Goal: Answer question/provide support

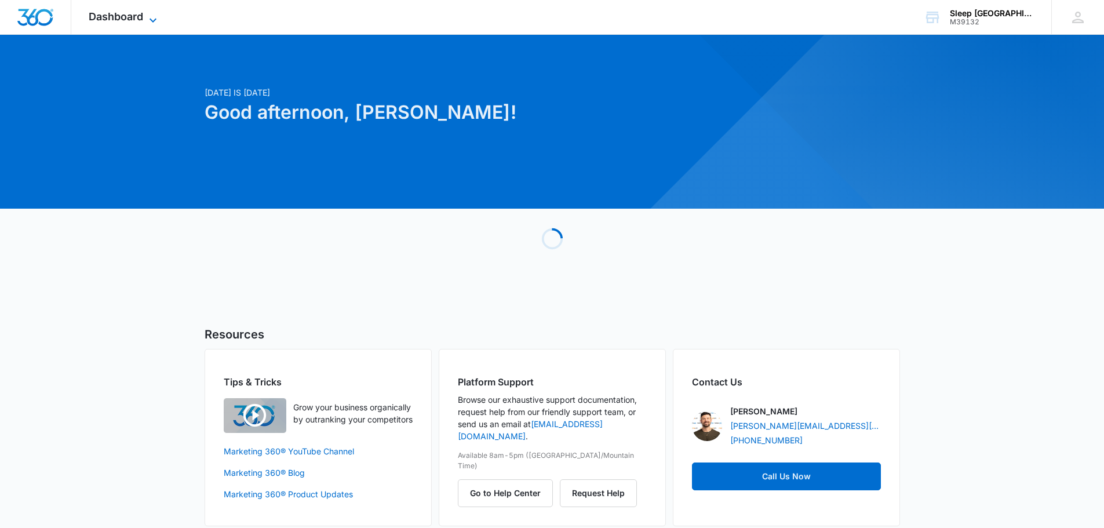
click at [137, 13] on span "Dashboard" at bounding box center [116, 16] width 54 height 12
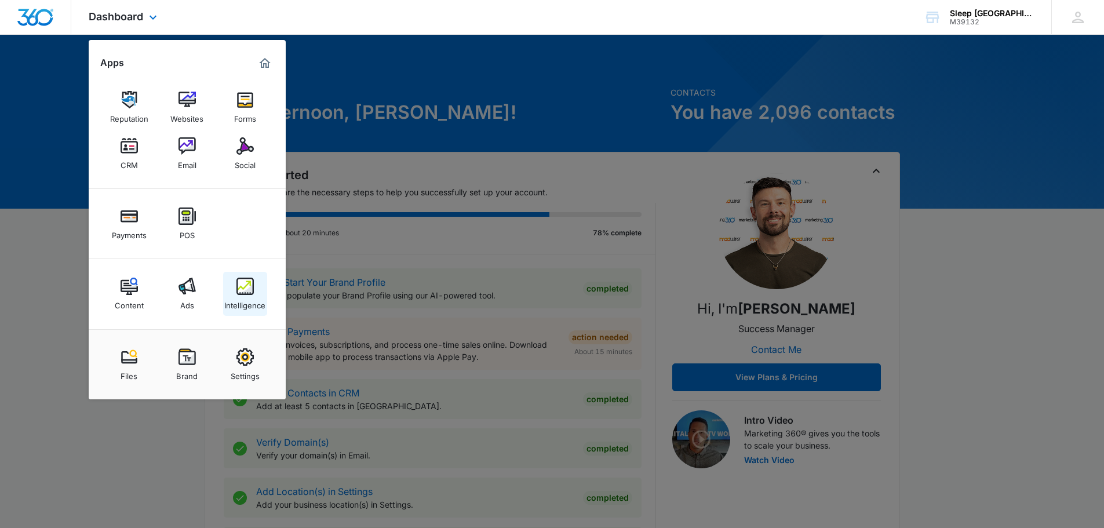
click at [247, 287] on img at bounding box center [244, 286] width 17 height 17
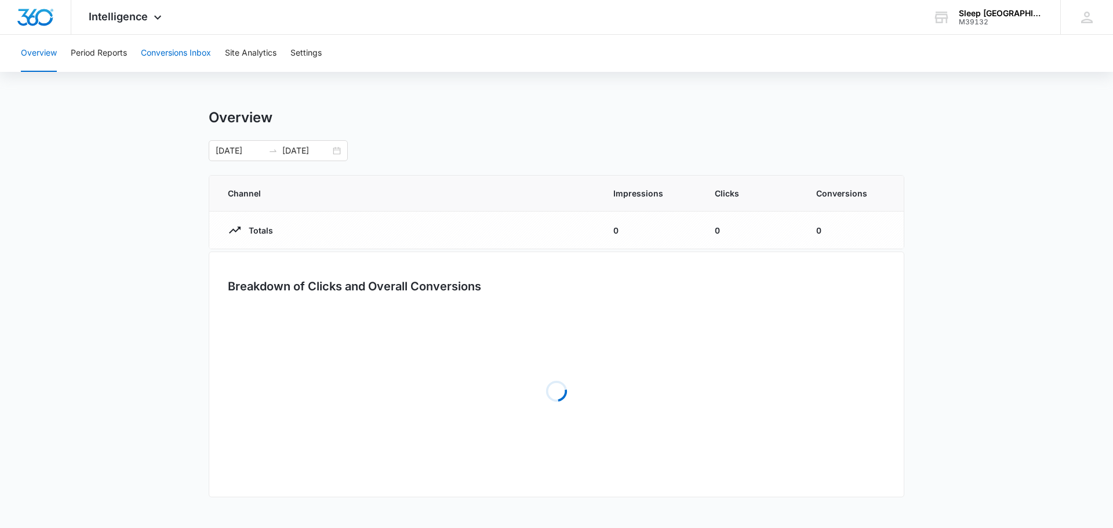
click at [195, 55] on button "Conversions Inbox" at bounding box center [176, 53] width 70 height 37
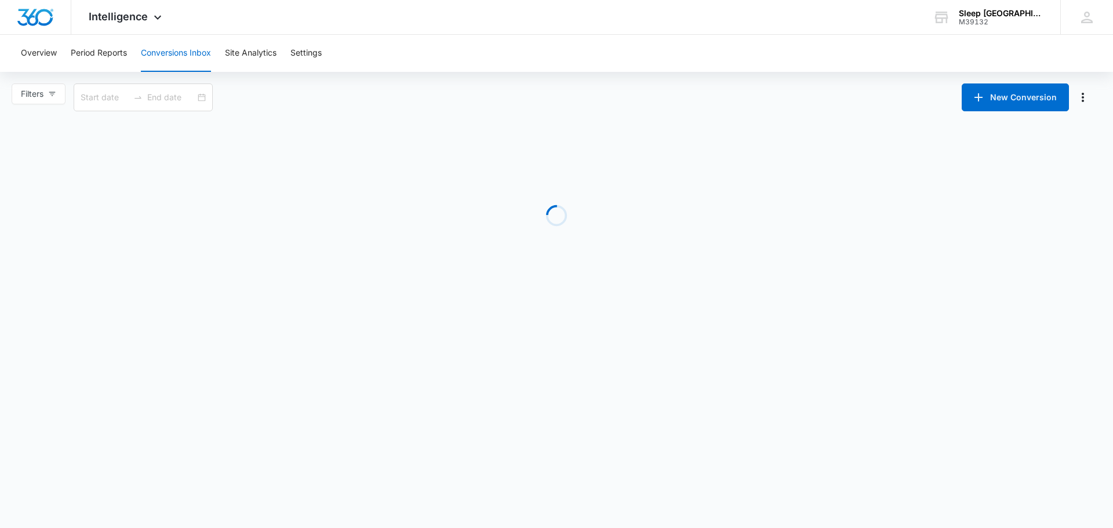
type input "[DATE]"
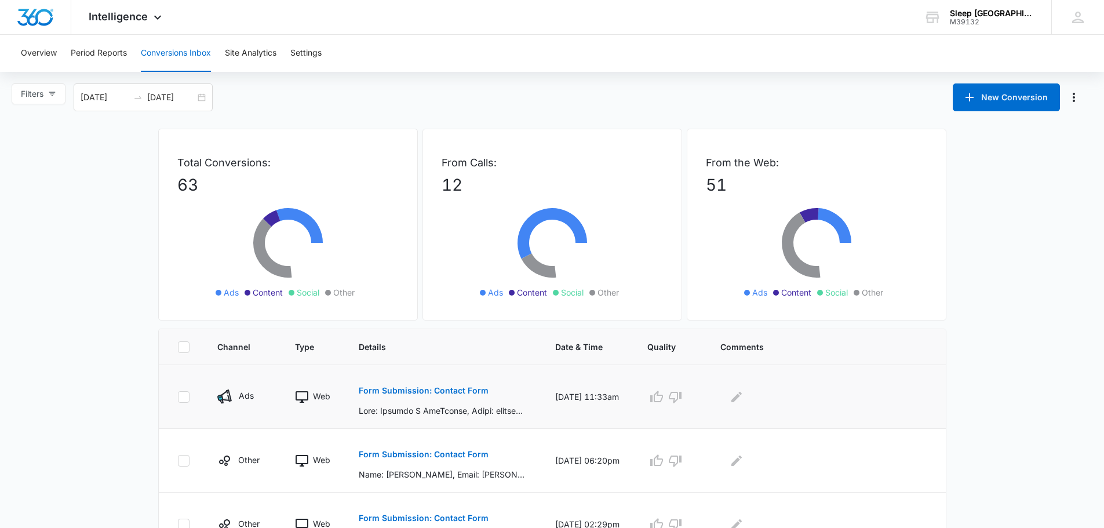
click at [451, 389] on p "Form Submission: Contact Form" at bounding box center [424, 391] width 130 height 8
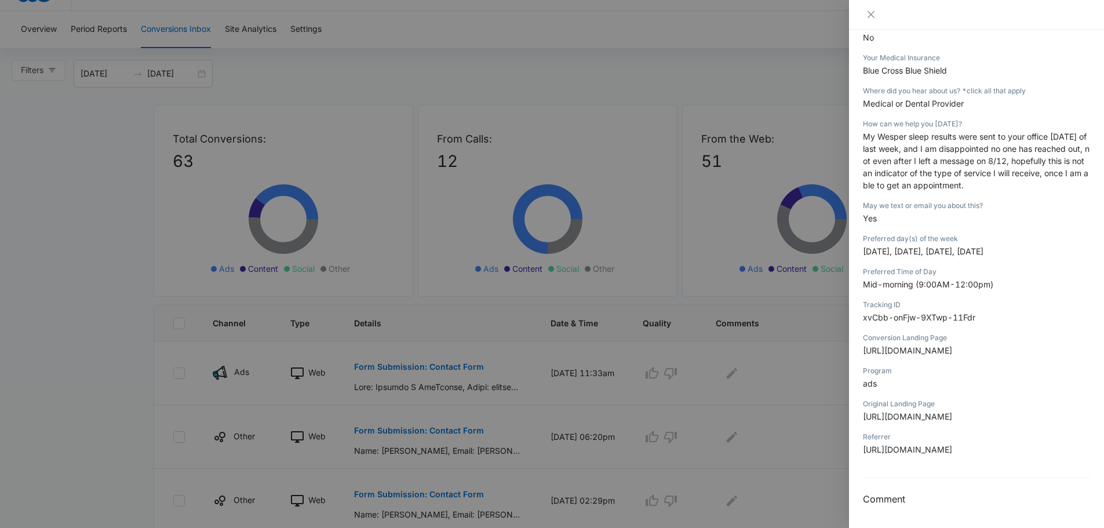
scroll to position [58, 0]
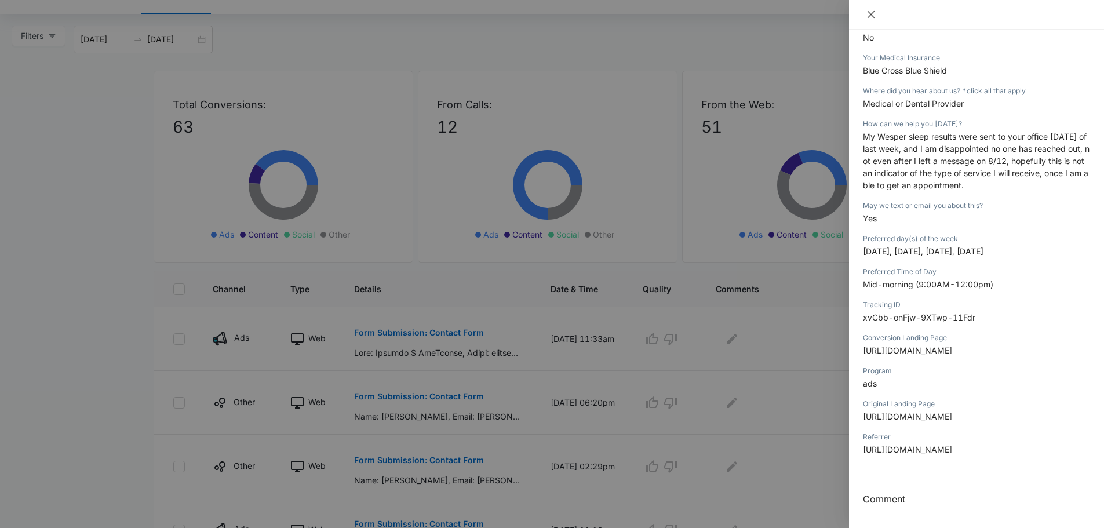
click at [876, 16] on button "Close" at bounding box center [871, 14] width 16 height 10
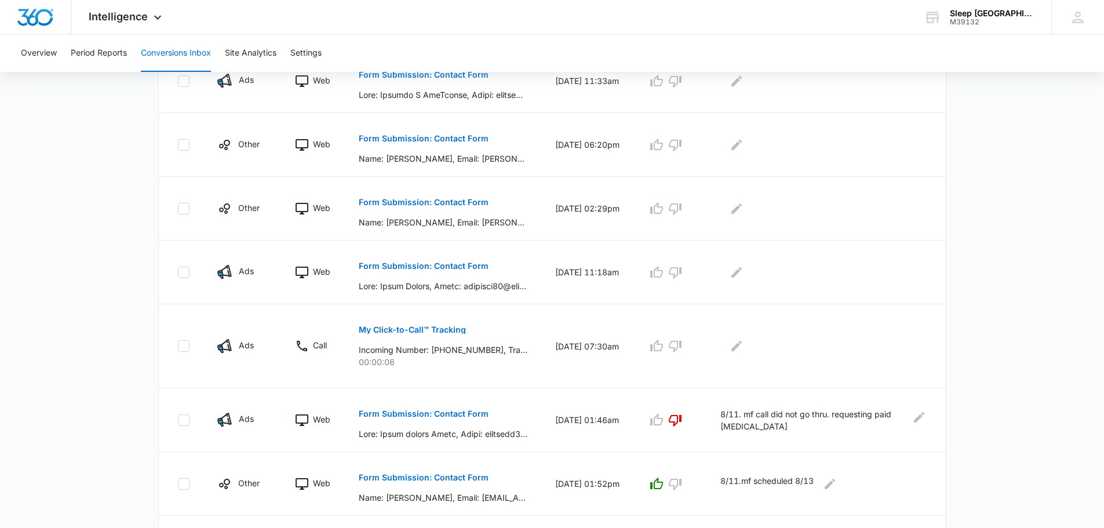
scroll to position [348, 0]
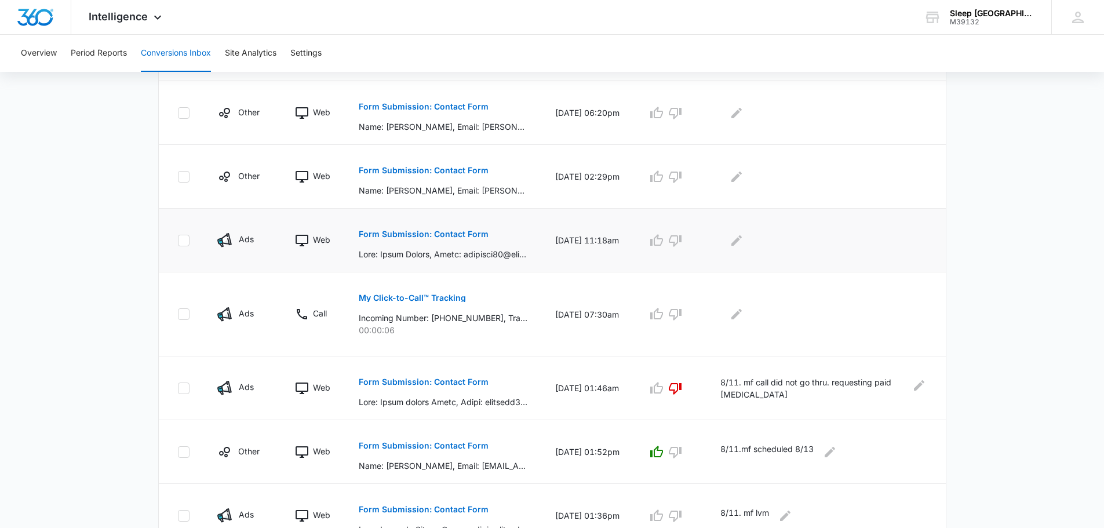
click at [458, 235] on p "Form Submission: Contact Form" at bounding box center [424, 234] width 130 height 8
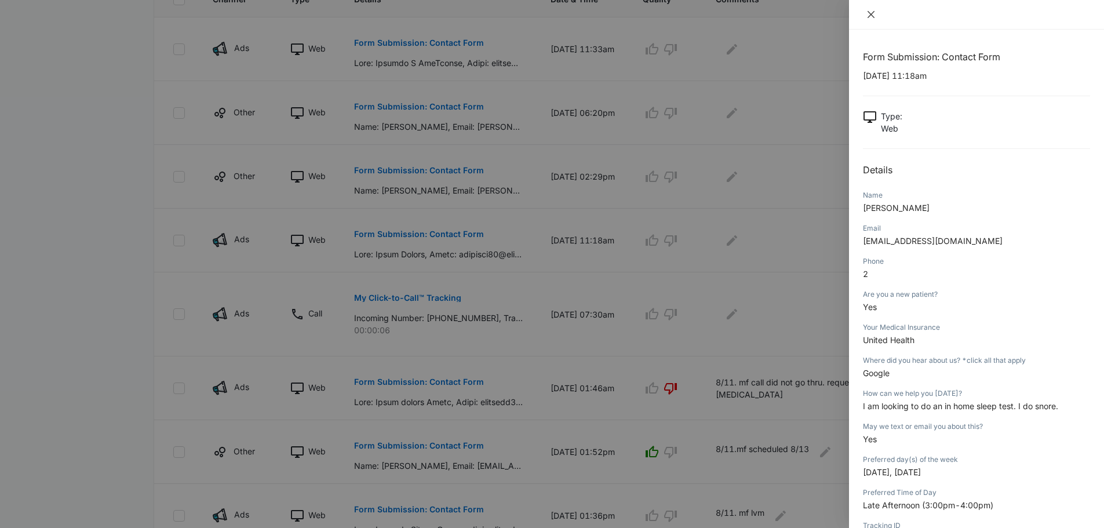
click at [877, 14] on button "Close" at bounding box center [871, 14] width 16 height 10
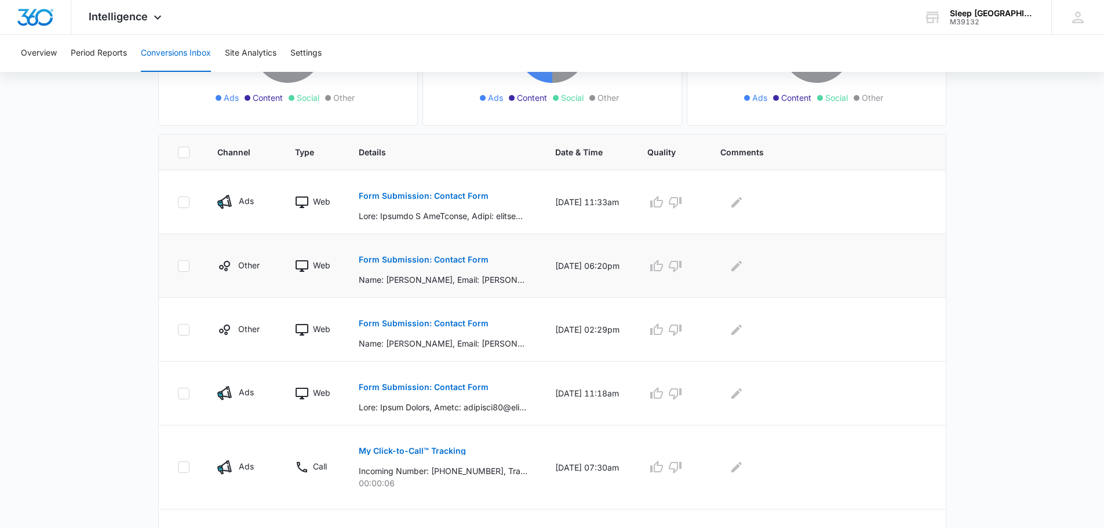
scroll to position [193, 0]
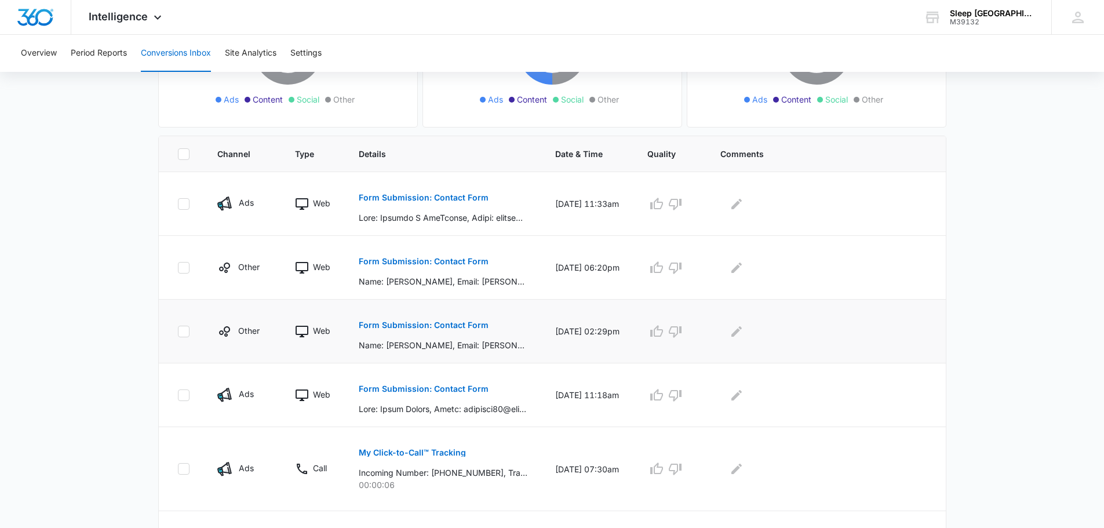
click at [433, 323] on p "Form Submission: Contact Form" at bounding box center [424, 325] width 130 height 8
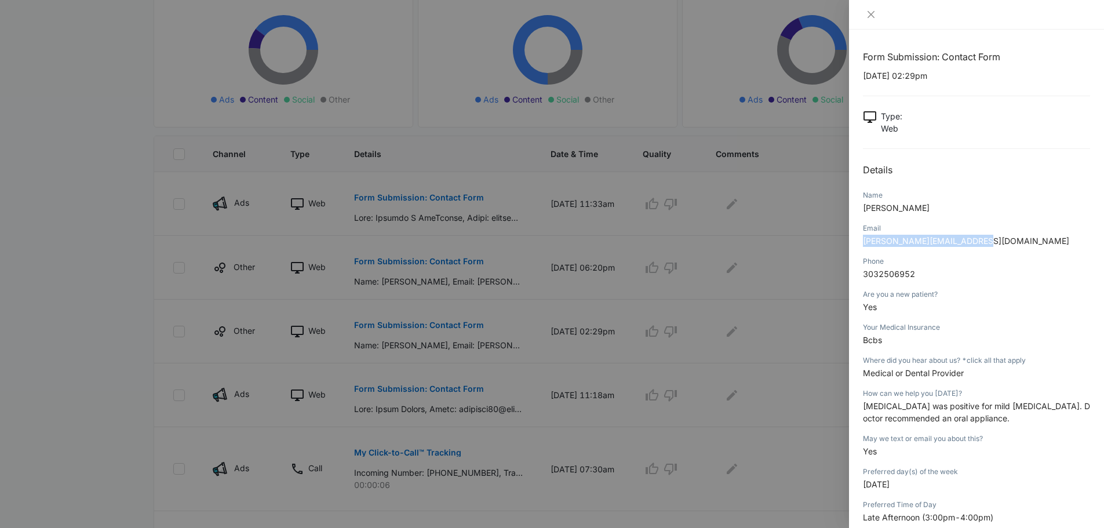
drag, startPoint x: 988, startPoint y: 242, endPoint x: 862, endPoint y: 244, distance: 126.4
click at [862, 244] on div "Form Submission: Contact Form [DATE] 02:29pm Type : Web Details Name [PERSON_NA…" at bounding box center [976, 279] width 255 height 498
copy span "[PERSON_NAME][EMAIL_ADDRESS][DOMAIN_NAME]"
drag, startPoint x: 923, startPoint y: 272, endPoint x: 856, endPoint y: 272, distance: 66.6
click at [856, 272] on div "Form Submission: Contact Form [DATE] 02:29pm Type : Web Details Name [PERSON_NA…" at bounding box center [976, 279] width 255 height 498
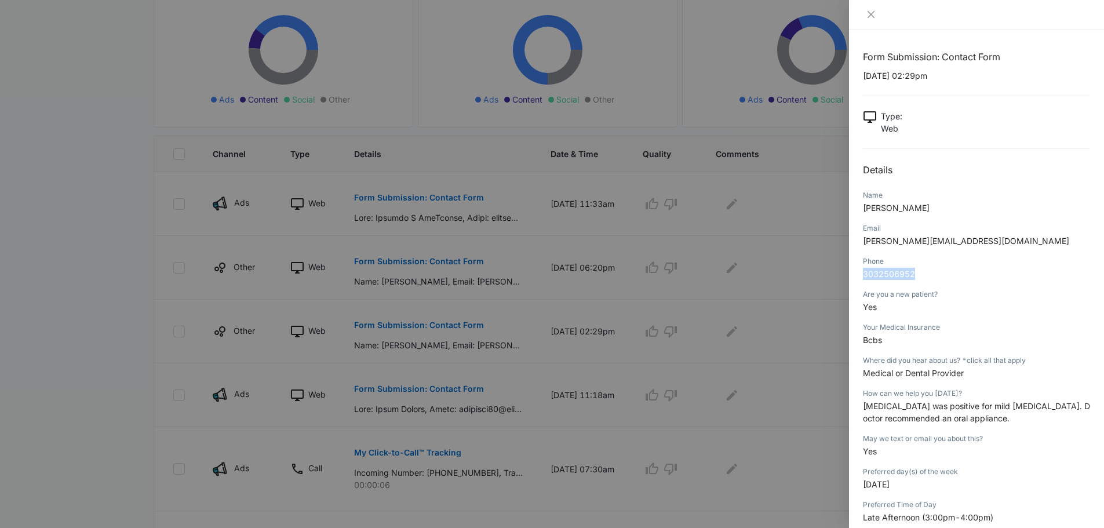
copy span "3032506952"
click at [973, 269] on p "3032506952" at bounding box center [976, 274] width 227 height 12
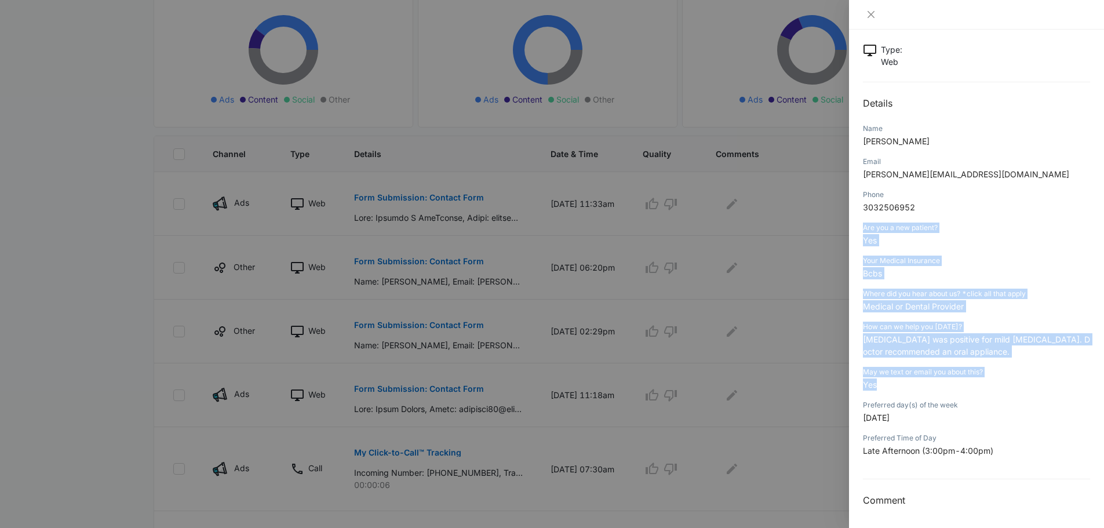
scroll to position [68, 0]
drag, startPoint x: 862, startPoint y: 257, endPoint x: 1015, endPoint y: 446, distance: 242.3
click at [1015, 446] on div "Form Submission: Contact Form [DATE] 02:29pm Type : Web Details Name [PERSON_NA…" at bounding box center [976, 279] width 255 height 498
copy div "Are you a new patient? Yes Your Medical Insurance Bcbs Where did you hear about…"
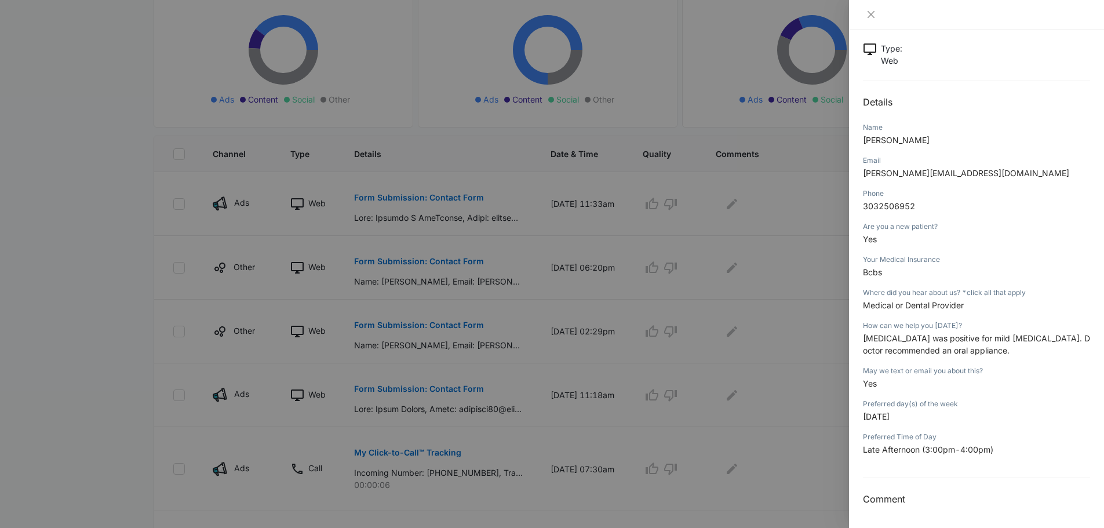
click at [1033, 208] on p "3032506952" at bounding box center [976, 206] width 227 height 12
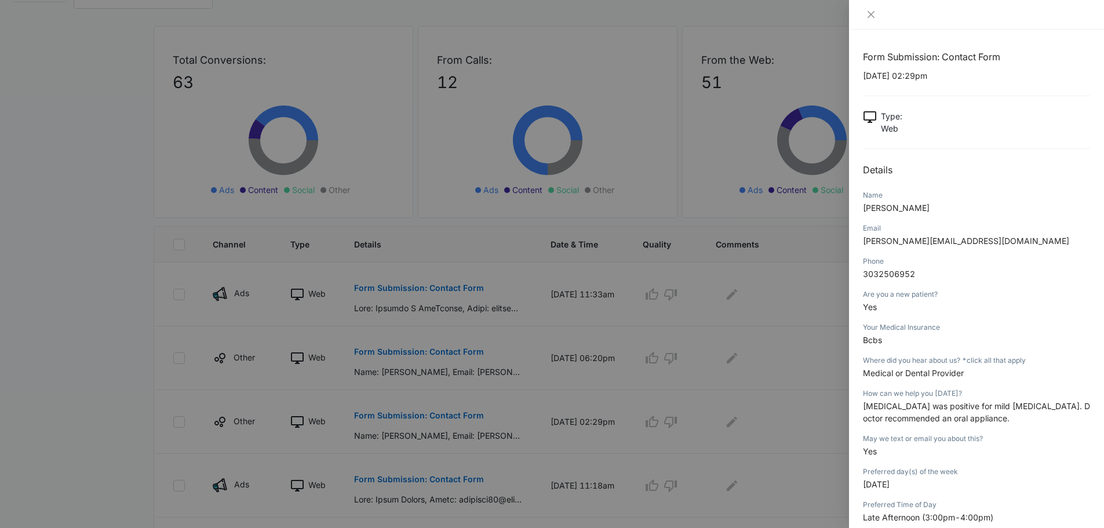
scroll to position [97, 0]
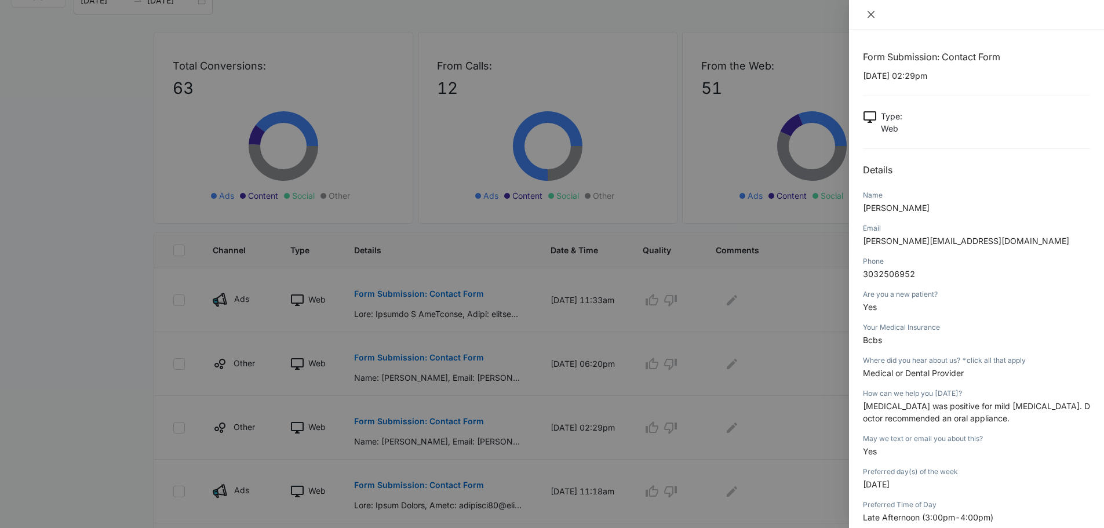
click at [873, 16] on icon "close" at bounding box center [871, 14] width 7 height 7
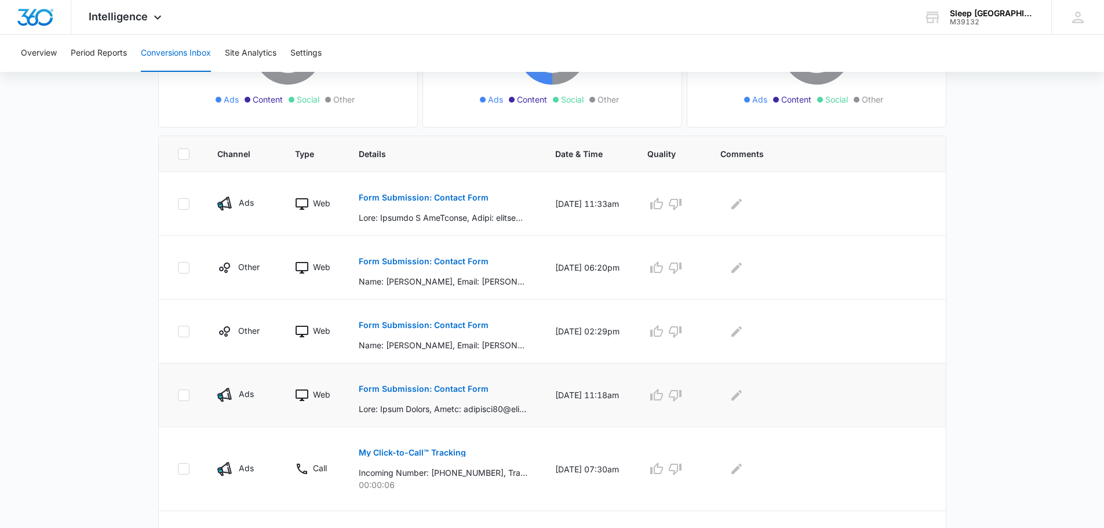
scroll to position [213, 0]
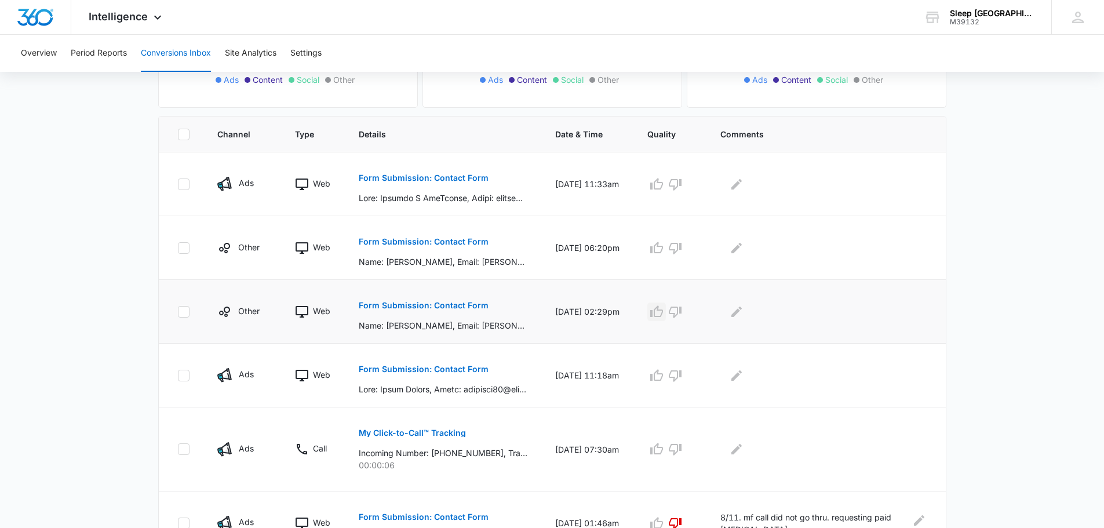
click at [658, 314] on icon "button" at bounding box center [657, 312] width 14 height 14
click at [741, 315] on icon "Edit Comments" at bounding box center [737, 312] width 14 height 14
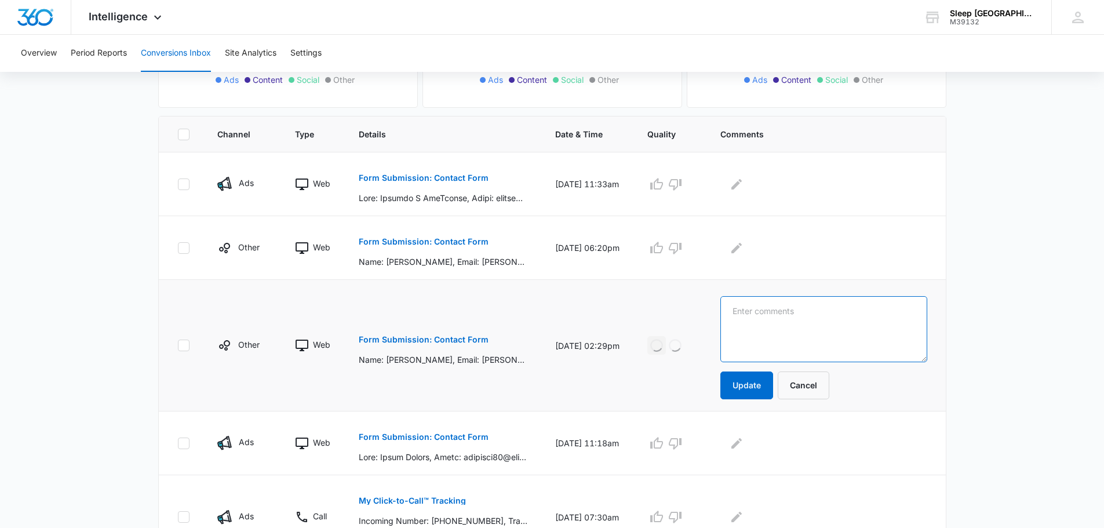
click at [791, 318] on textarea at bounding box center [823, 329] width 207 height 66
type textarea "Sent text on [DATE] JG"
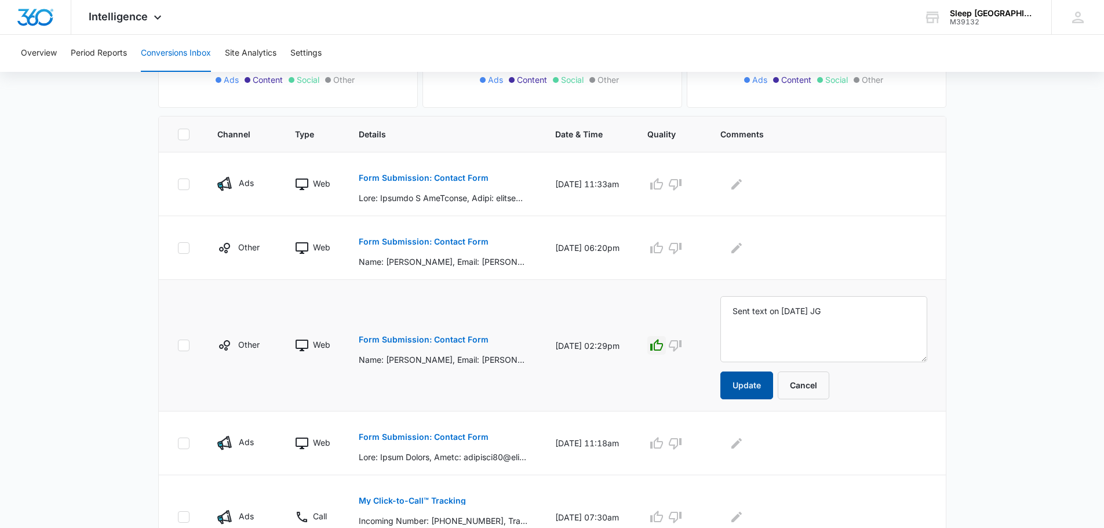
click at [765, 385] on button "Update" at bounding box center [746, 385] width 53 height 28
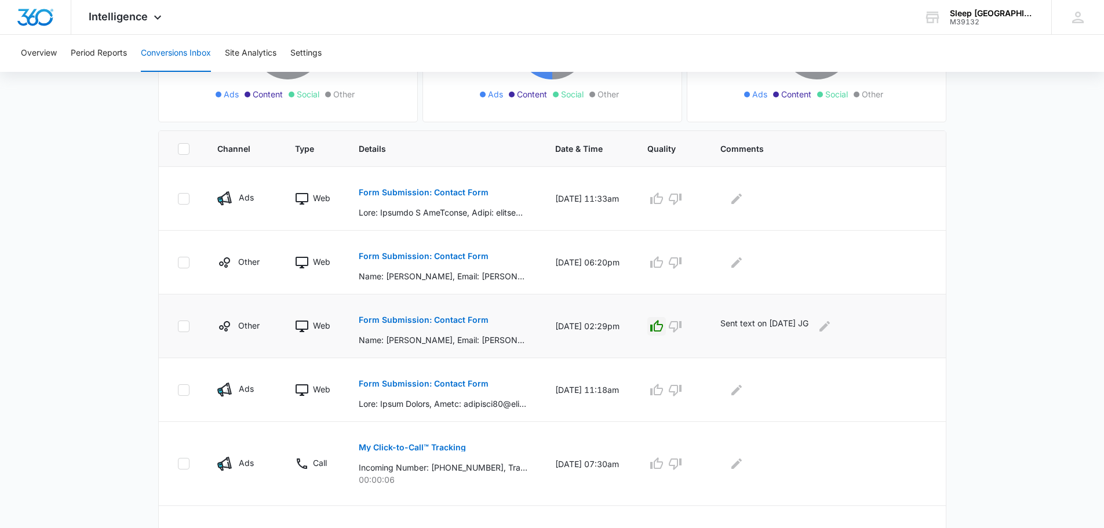
scroll to position [174, 0]
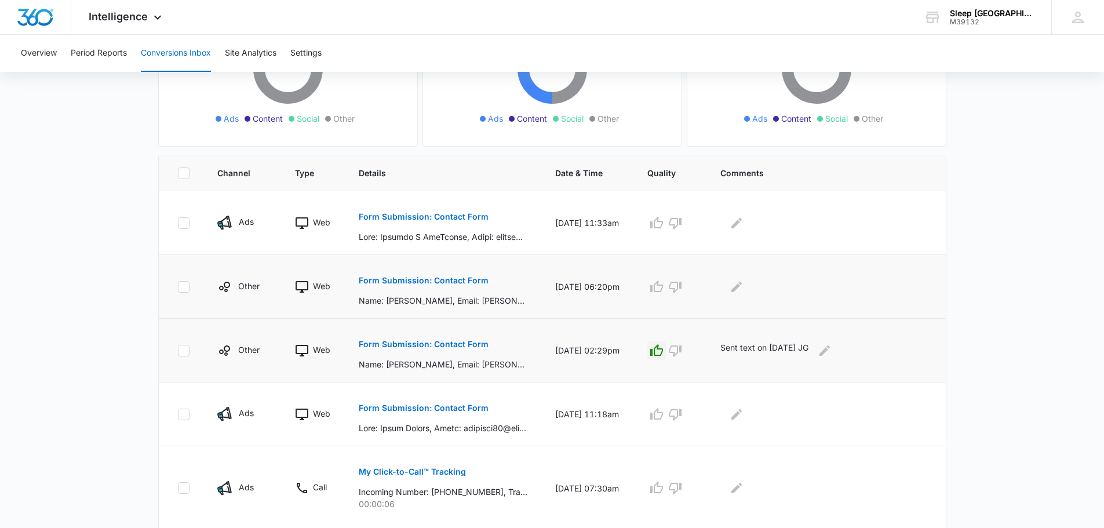
click at [457, 281] on p "Form Submission: Contact Form" at bounding box center [424, 280] width 130 height 8
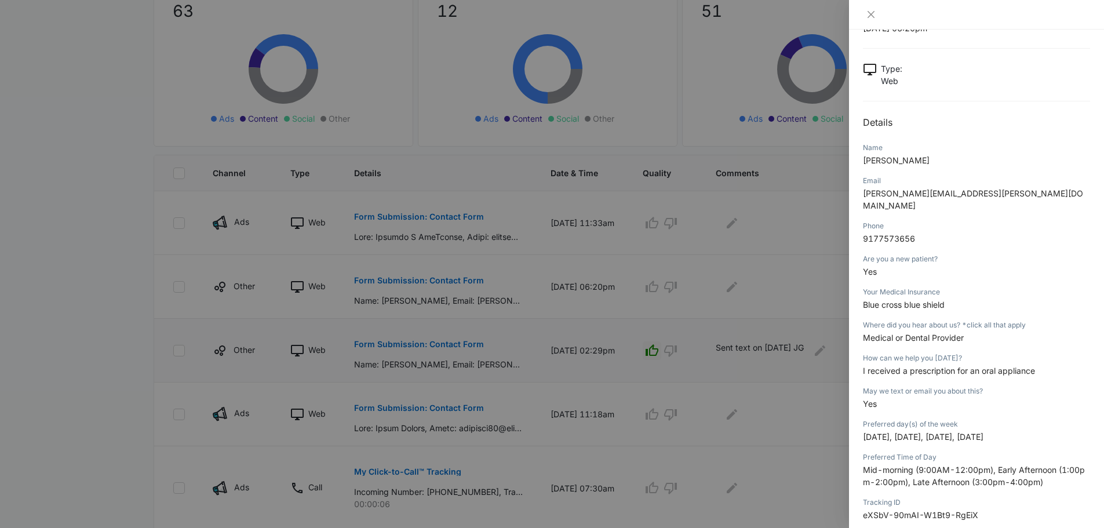
scroll to position [0, 0]
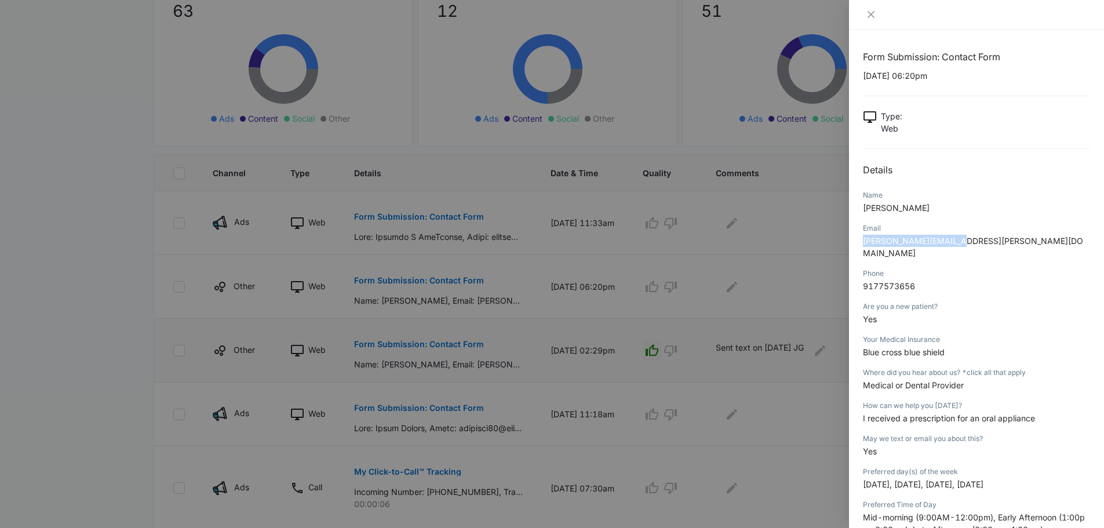
drag, startPoint x: 959, startPoint y: 240, endPoint x: 860, endPoint y: 240, distance: 99.1
click at [860, 240] on div "Form Submission: Contact Form [DATE] 06:20pm Type : Web Details Name [PERSON_NA…" at bounding box center [976, 279] width 255 height 498
copy span "[PERSON_NAME][EMAIL_ADDRESS][PERSON_NAME][DOMAIN_NAME]"
drag, startPoint x: 923, startPoint y: 274, endPoint x: 862, endPoint y: 271, distance: 60.9
click at [862, 271] on div "Form Submission: Contact Form [DATE] 06:20pm Type : Web Details Name [PERSON_NA…" at bounding box center [976, 279] width 255 height 498
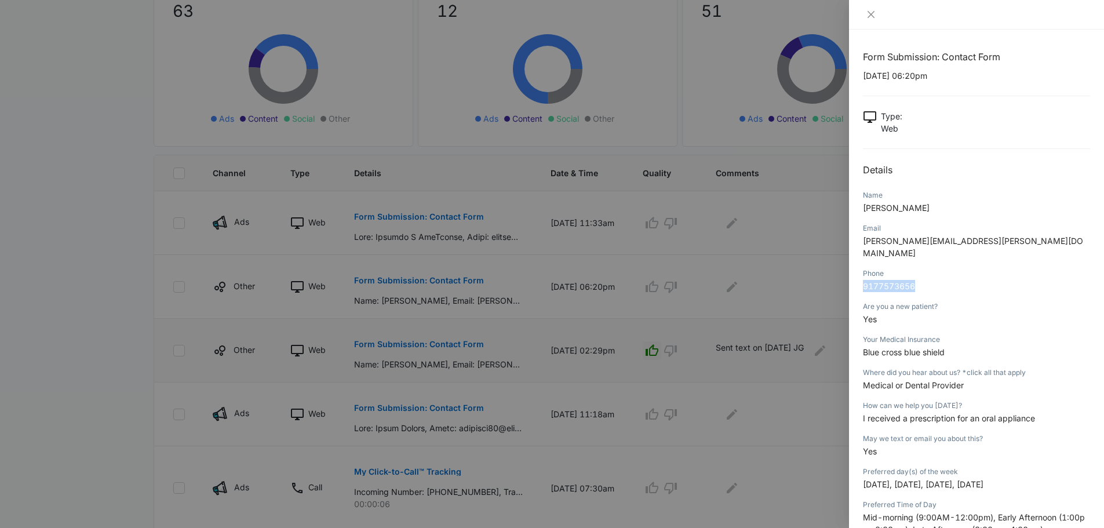
copy span "9177573656"
click at [997, 346] on p "Blue cross blue shield" at bounding box center [976, 352] width 227 height 12
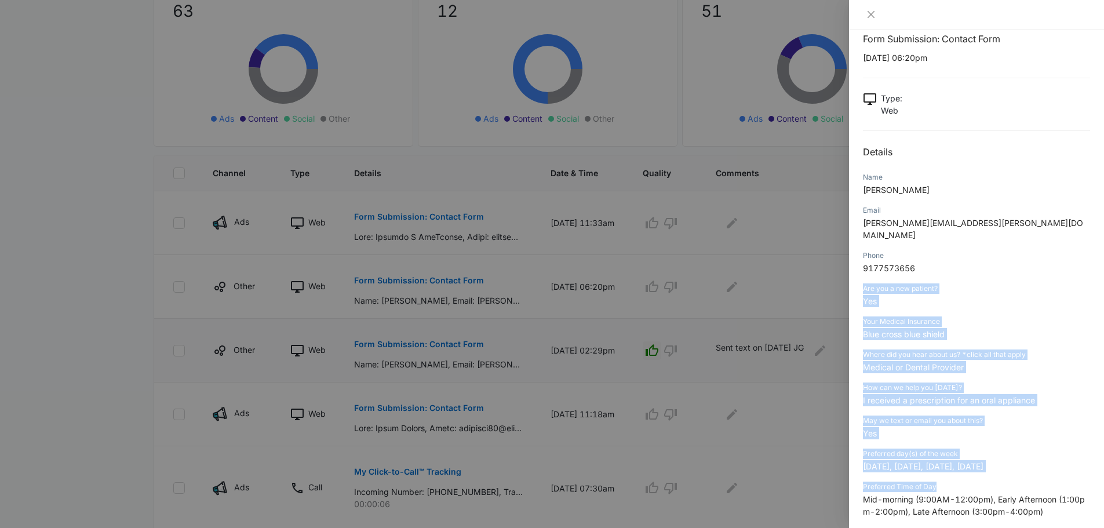
scroll to position [39, 0]
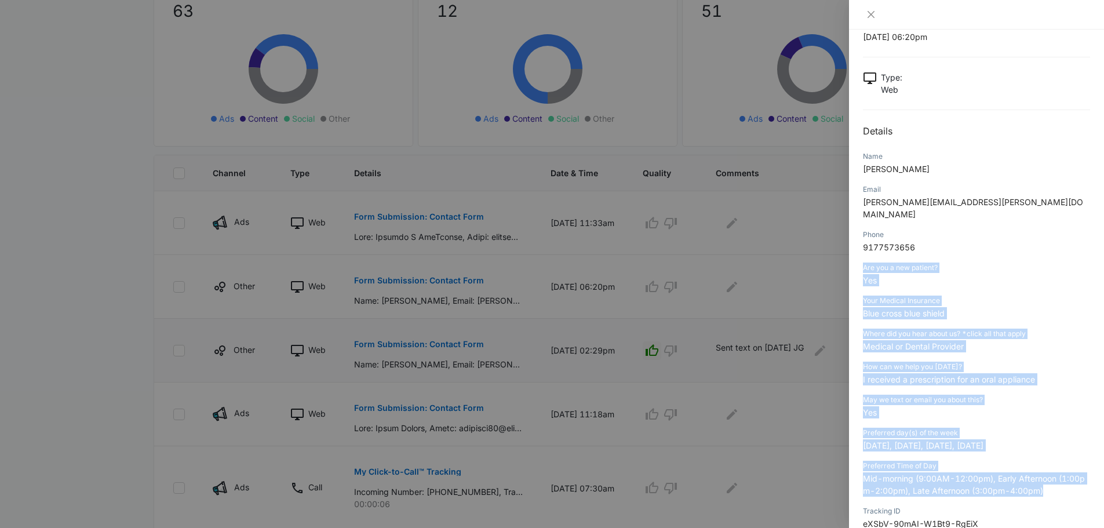
drag, startPoint x: 859, startPoint y: 295, endPoint x: 1051, endPoint y: 475, distance: 263.6
click at [1051, 475] on div "Form Submission: Contact Form [DATE] 06:20pm Type : Web Details Name [PERSON_NA…" at bounding box center [976, 279] width 255 height 498
copy div "Are you a new patient? Yes Your Medical Insurance Blue cross blue shield Where …"
click at [874, 12] on icon "close" at bounding box center [870, 14] width 9 height 9
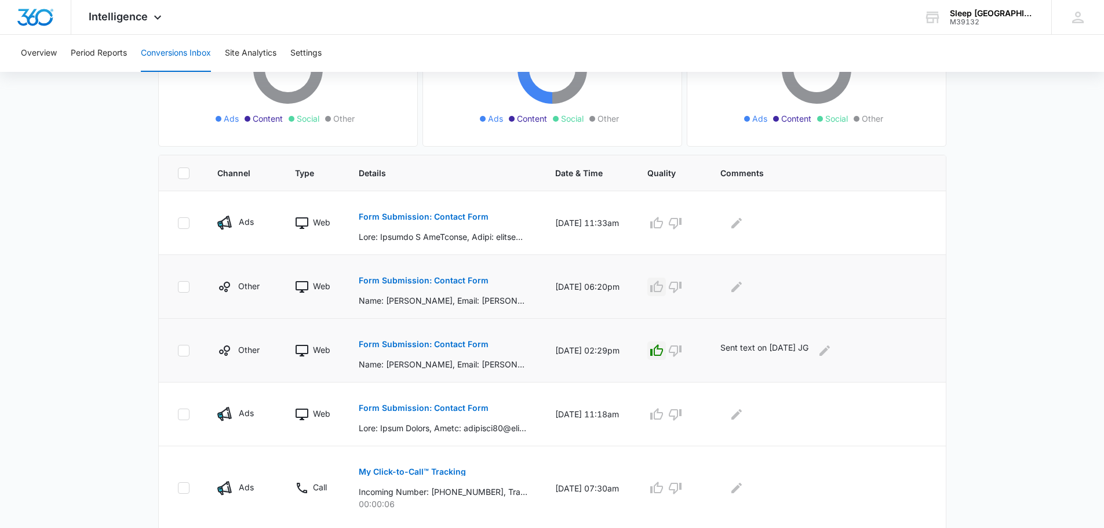
click at [663, 290] on icon "button" at bounding box center [657, 287] width 14 height 14
click at [744, 288] on icon "Edit Comments" at bounding box center [737, 287] width 14 height 14
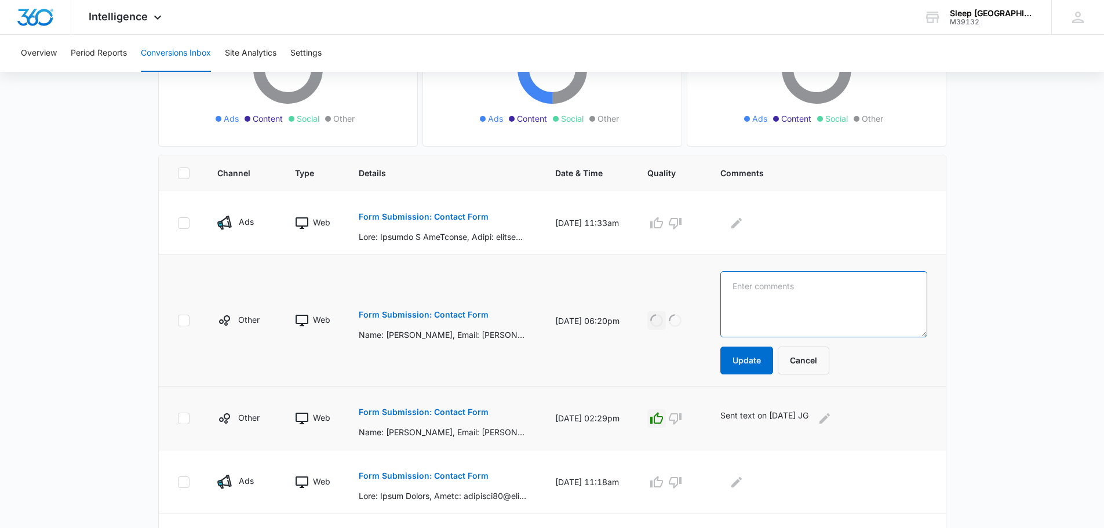
click at [756, 300] on textarea at bounding box center [823, 304] width 207 height 66
type textarea "Sent text [DATE] JG"
click at [755, 359] on button "Update" at bounding box center [746, 361] width 53 height 28
